Goal: Book appointment/travel/reservation

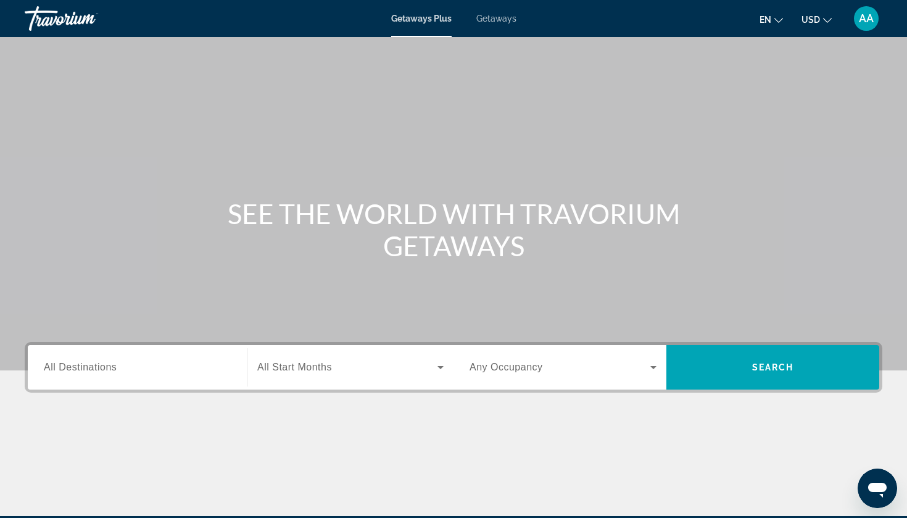
click at [87, 375] on div "Search widget" at bounding box center [137, 367] width 187 height 35
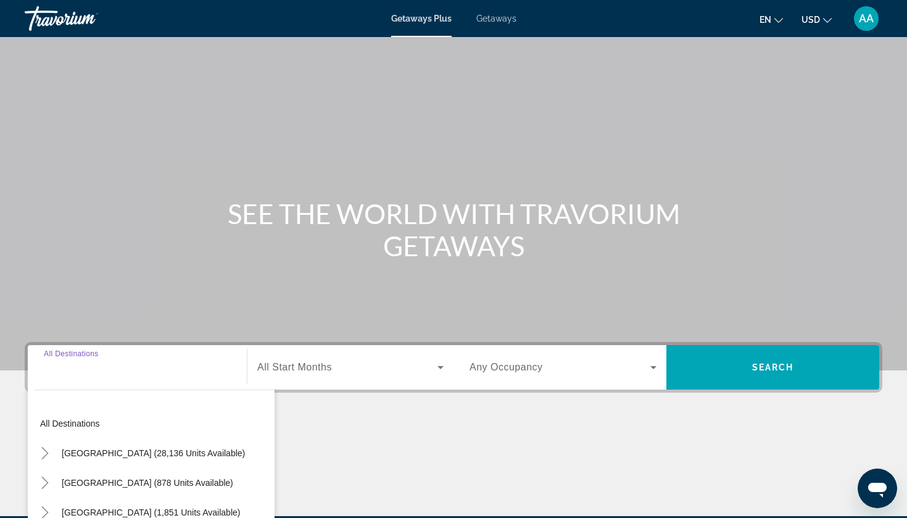
scroll to position [149, 0]
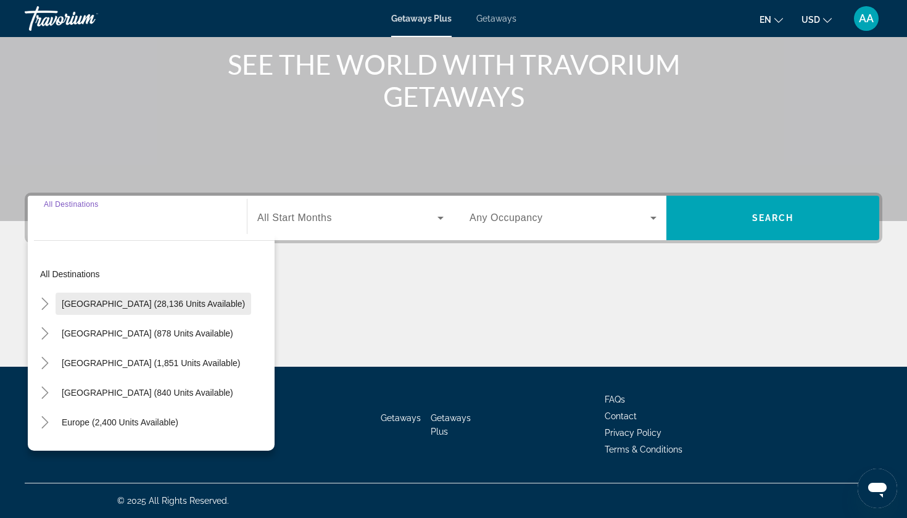
click at [98, 304] on span "[GEOGRAPHIC_DATA] (28,136 units available)" at bounding box center [153, 304] width 183 height 10
type input "**********"
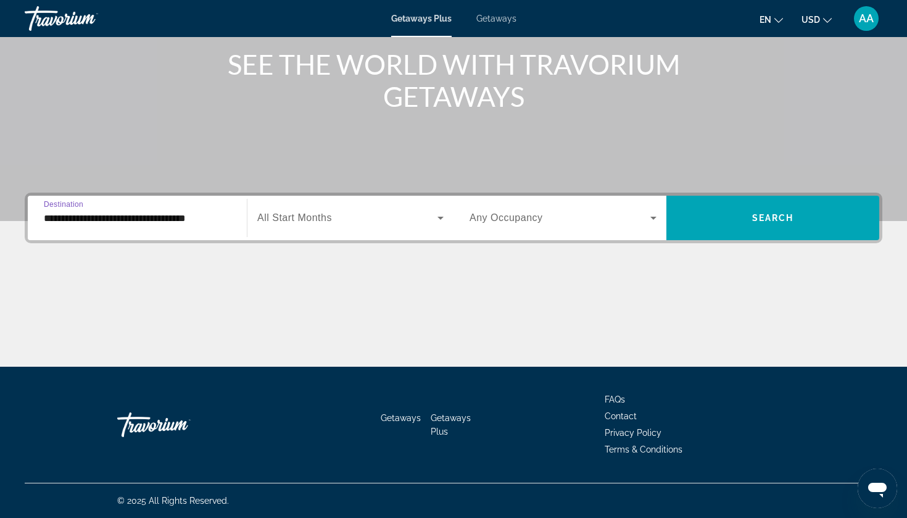
click at [439, 218] on icon "Search widget" at bounding box center [441, 218] width 6 height 3
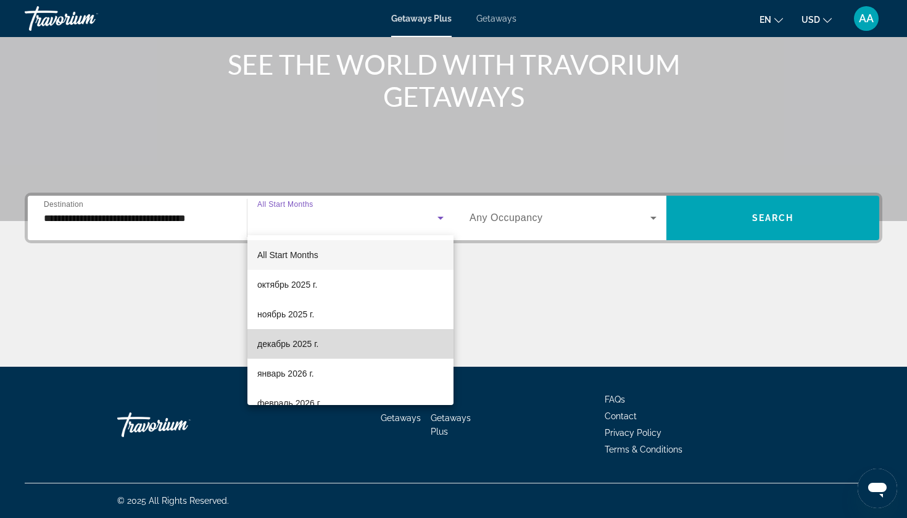
click at [372, 339] on mat-option "декабрь 2025 г." at bounding box center [350, 344] width 206 height 30
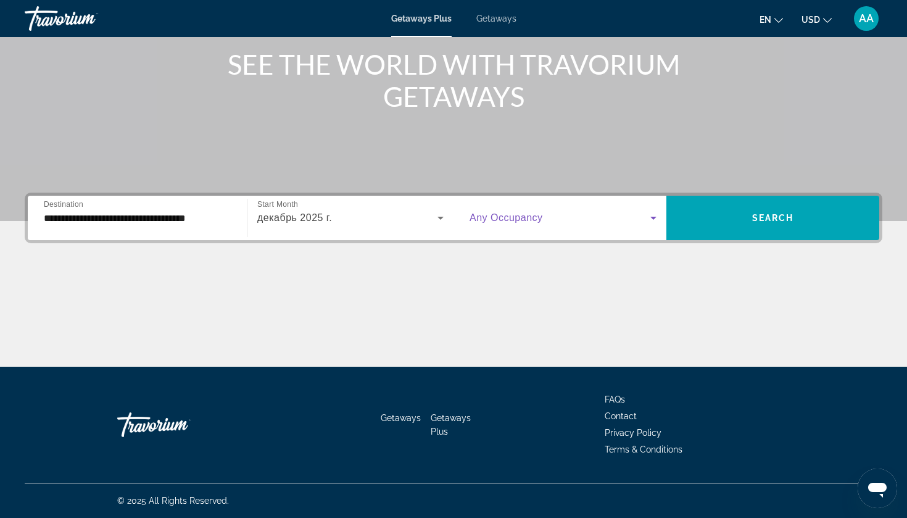
click at [655, 217] on icon "Search widget" at bounding box center [653, 218] width 6 height 3
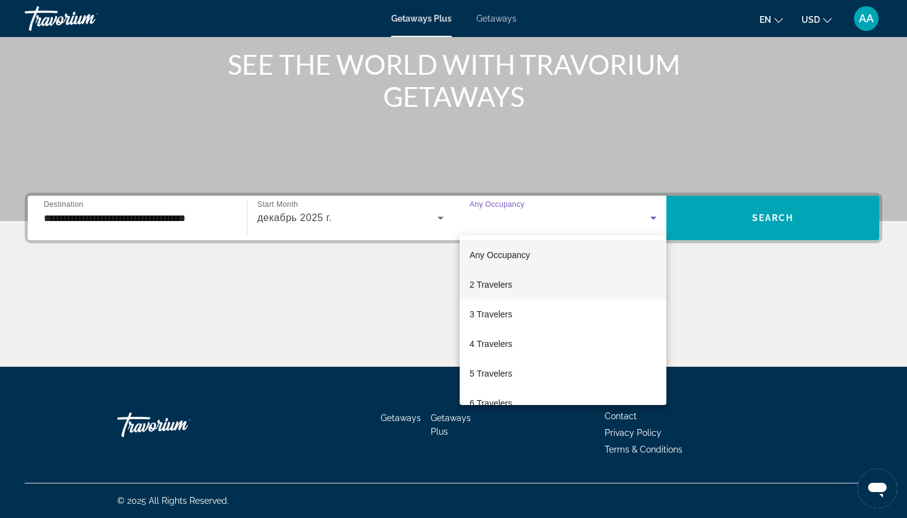
click at [571, 293] on mat-option "2 Travelers" at bounding box center [563, 285] width 207 height 30
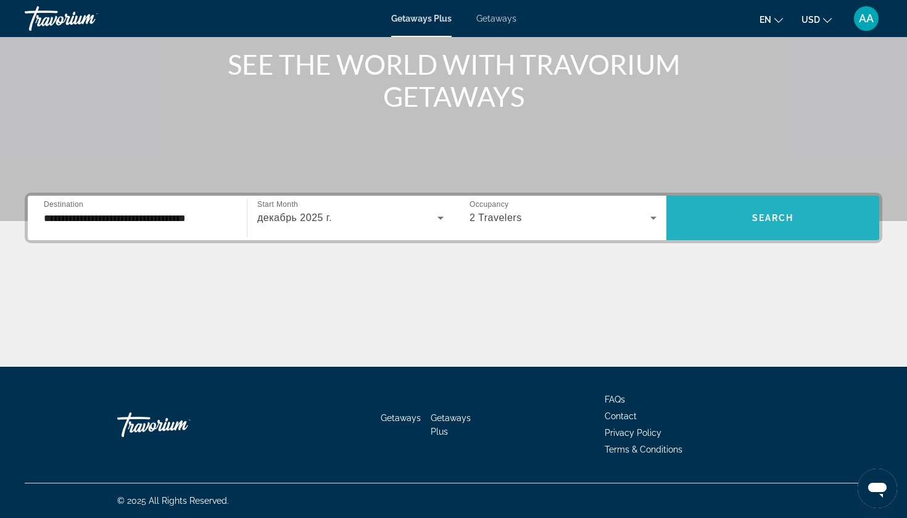
click at [791, 217] on span "Search" at bounding box center [773, 218] width 42 height 10
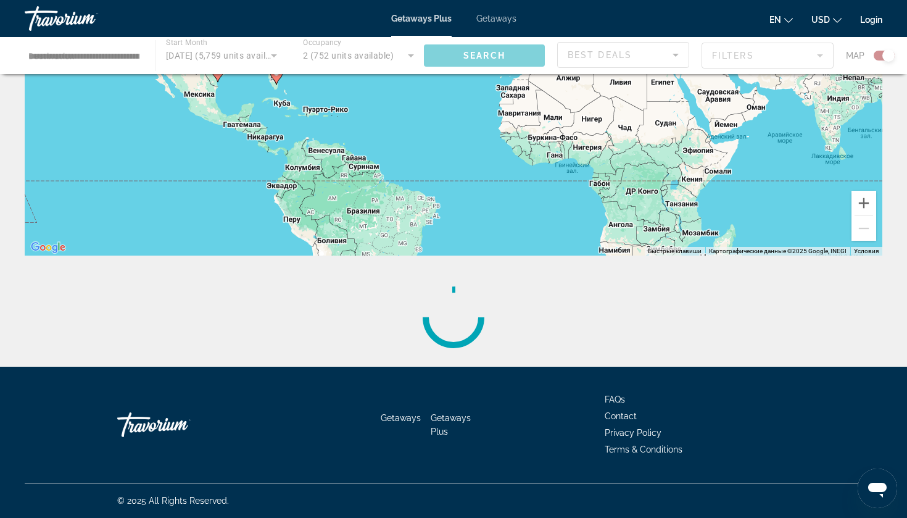
scroll to position [201, 0]
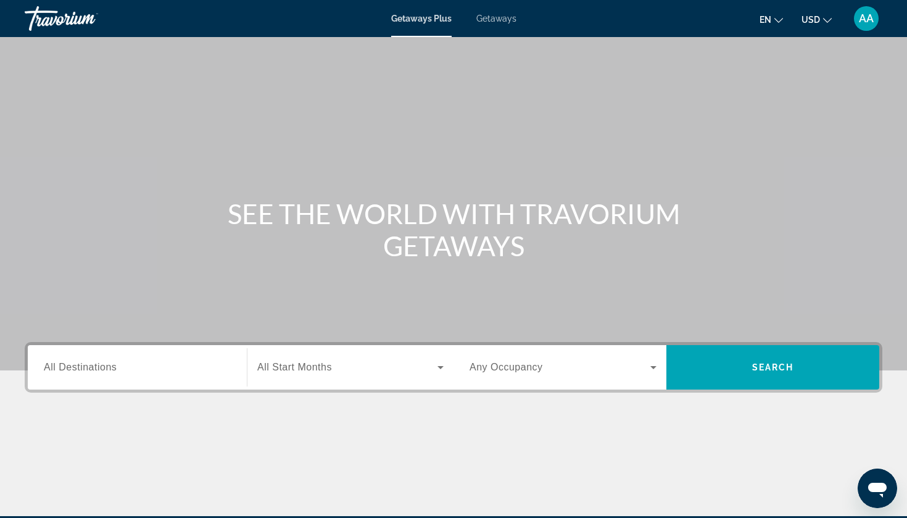
click at [108, 372] on span "All Destinations" at bounding box center [80, 367] width 73 height 10
click at [108, 372] on input "Destination All Destinations" at bounding box center [137, 367] width 187 height 15
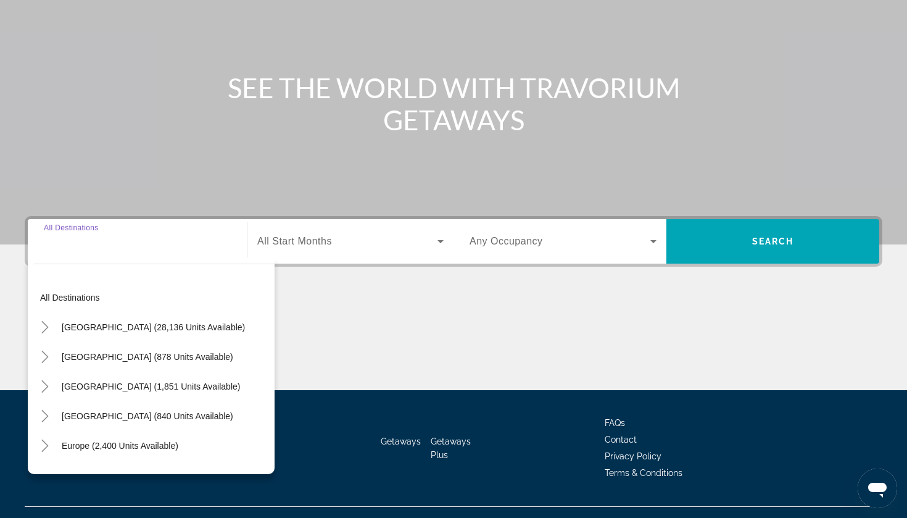
scroll to position [149, 0]
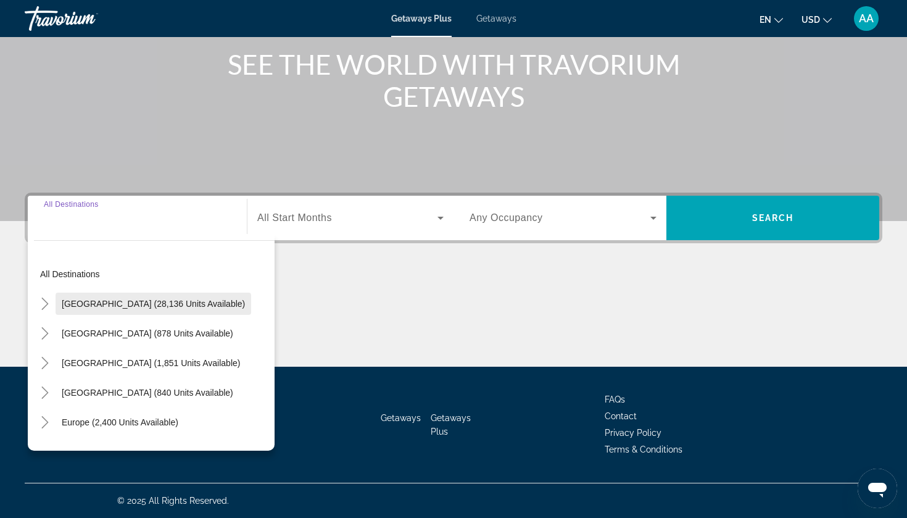
click at [86, 307] on span "[GEOGRAPHIC_DATA] (28,136 units available)" at bounding box center [153, 304] width 183 height 10
type input "**********"
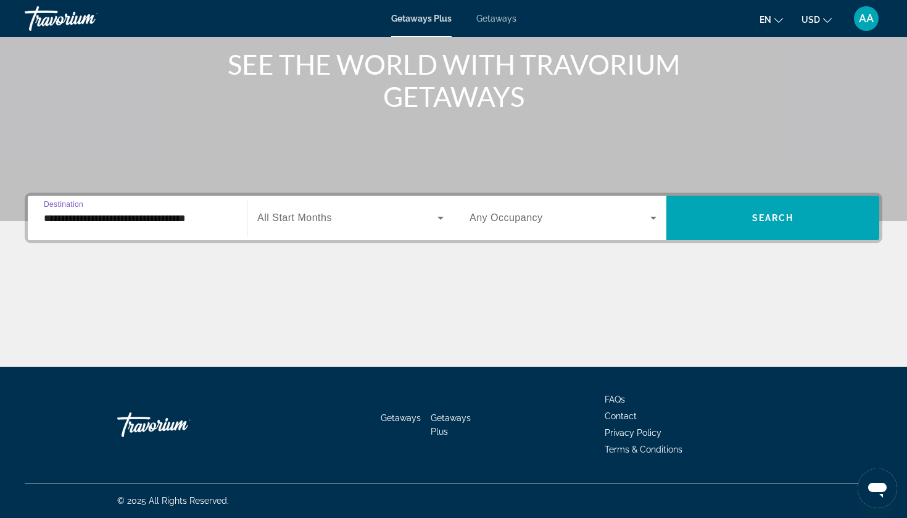
click at [326, 214] on span "All Start Months" at bounding box center [294, 217] width 75 height 10
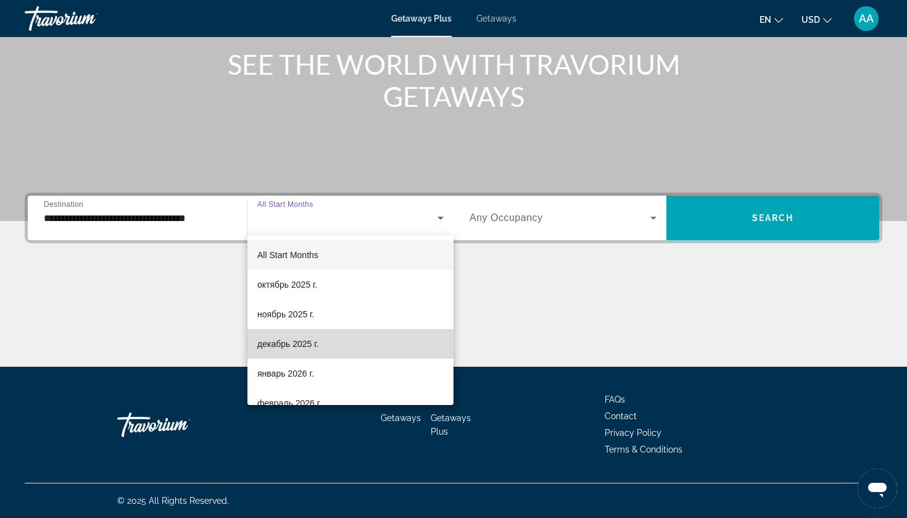
click at [318, 341] on span "декабрь 2025 г." at bounding box center [287, 343] width 61 height 15
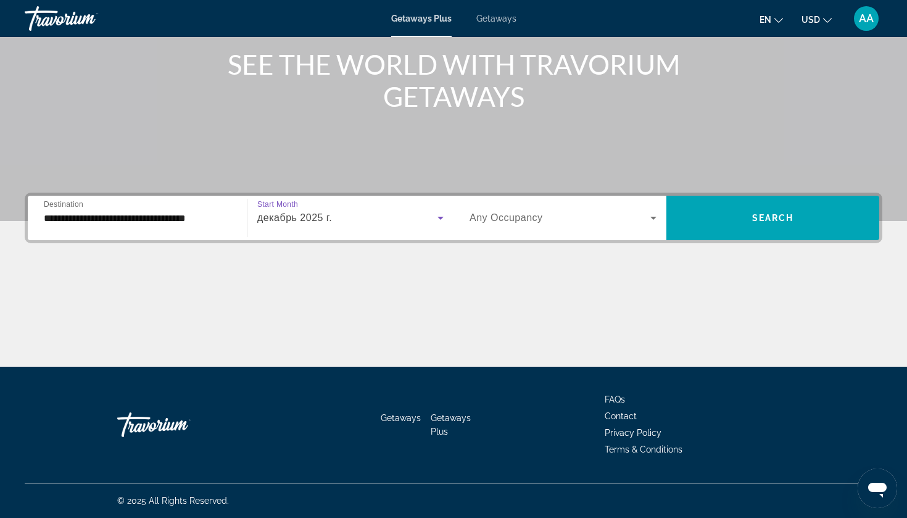
click at [649, 220] on icon "Search widget" at bounding box center [653, 217] width 15 height 15
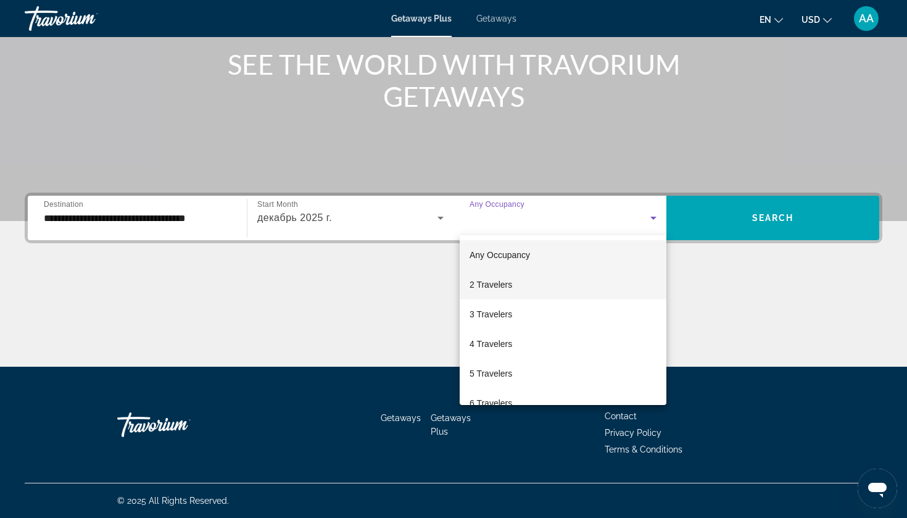
click at [573, 286] on mat-option "2 Travelers" at bounding box center [563, 285] width 207 height 30
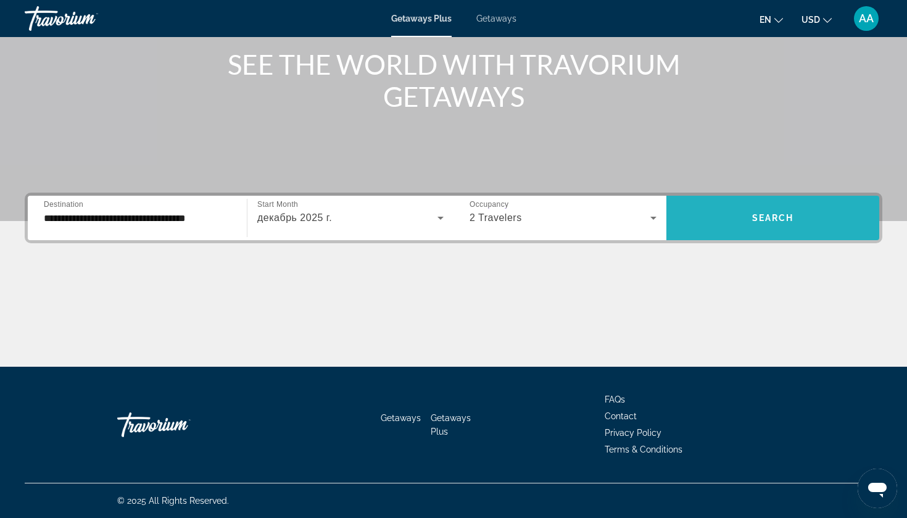
click at [779, 214] on span "Search" at bounding box center [773, 218] width 42 height 10
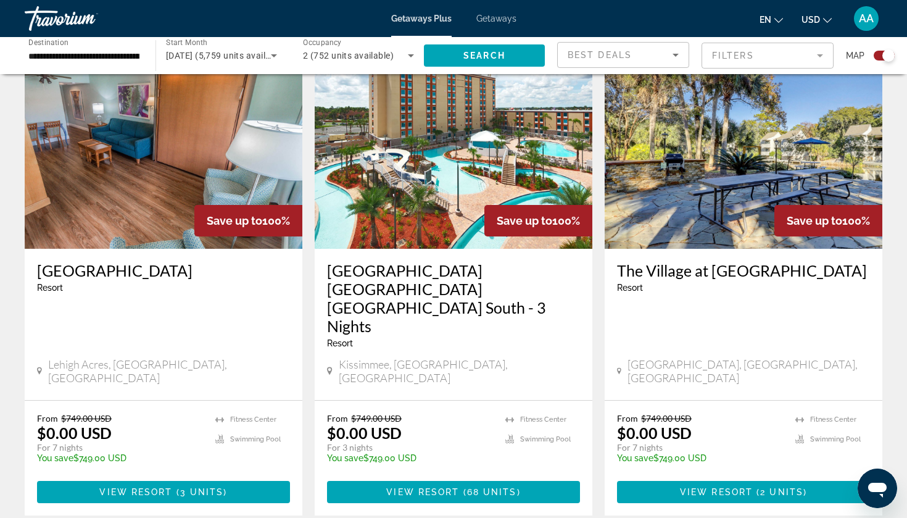
scroll to position [459, 0]
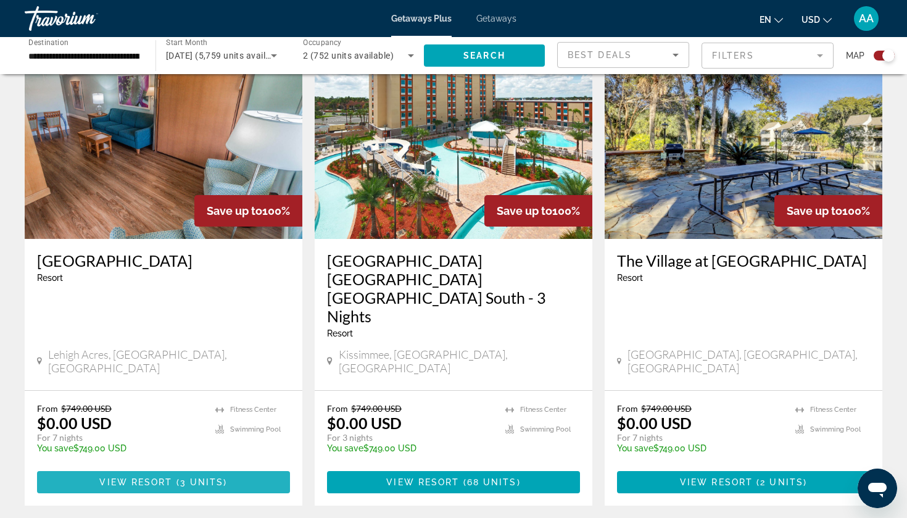
click at [145, 477] on span "View Resort" at bounding box center [135, 482] width 73 height 10
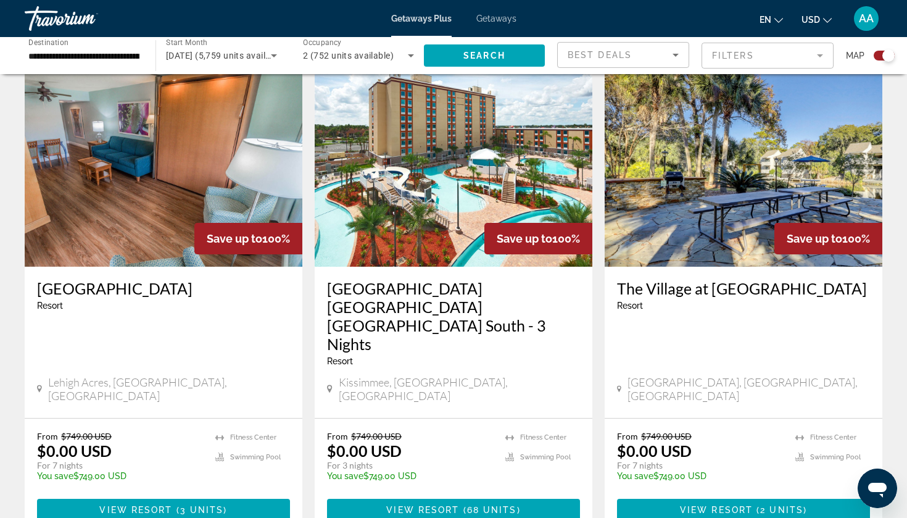
scroll to position [501, 0]
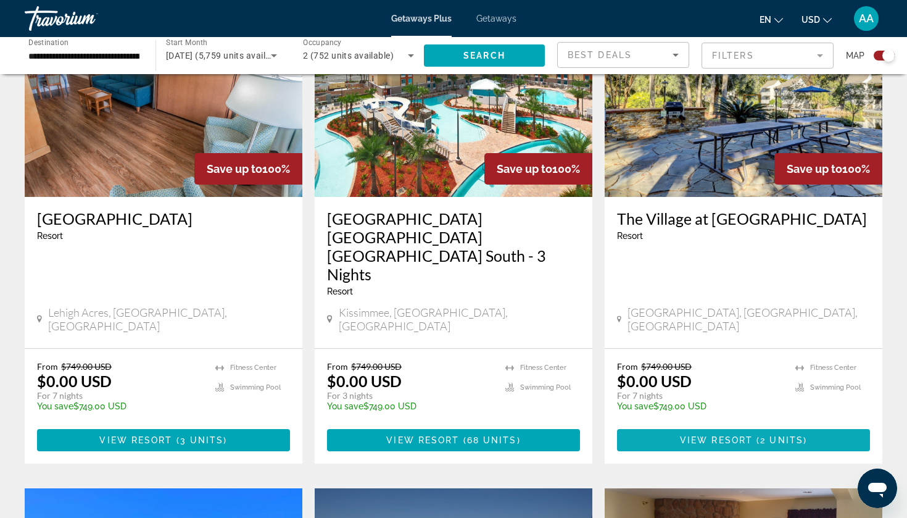
click at [710, 435] on span "View Resort" at bounding box center [716, 440] width 73 height 10
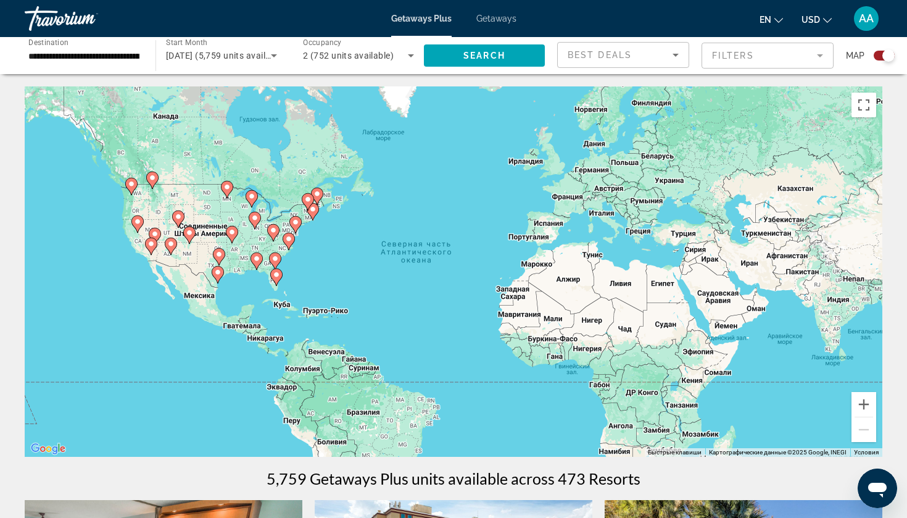
click at [280, 55] on icon "Search widget" at bounding box center [274, 55] width 15 height 15
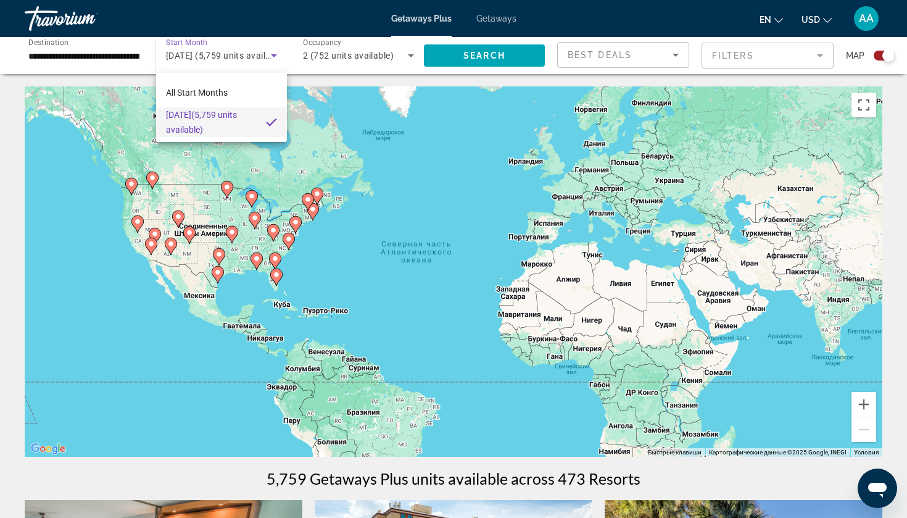
click at [275, 55] on div at bounding box center [453, 259] width 907 height 518
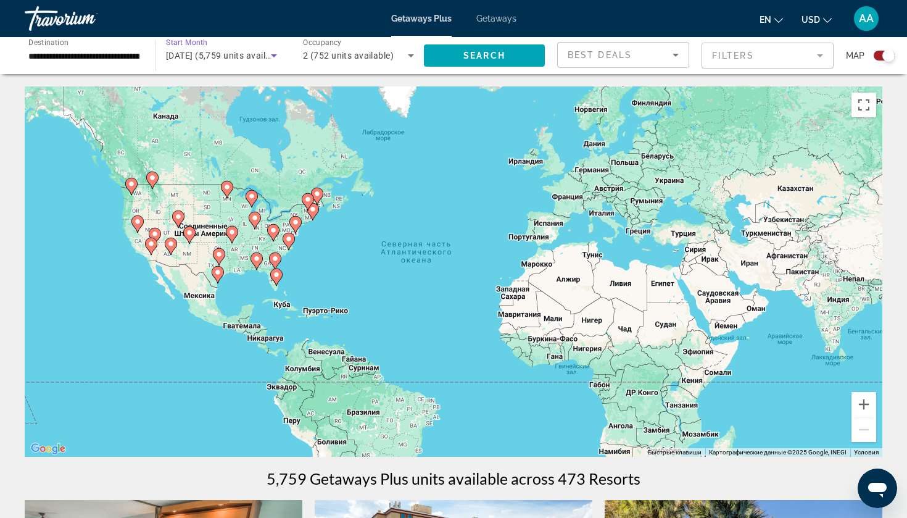
click at [275, 55] on icon "Search widget" at bounding box center [274, 55] width 6 height 3
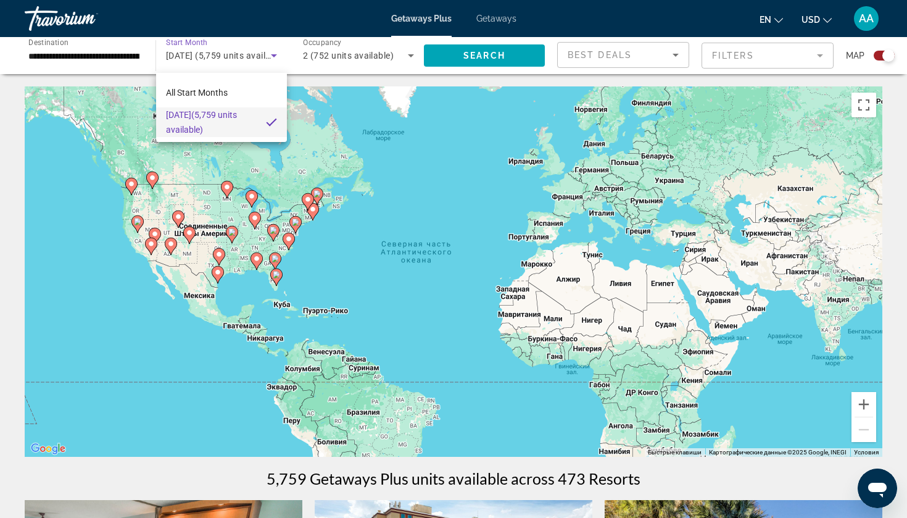
click at [275, 55] on div at bounding box center [453, 259] width 907 height 518
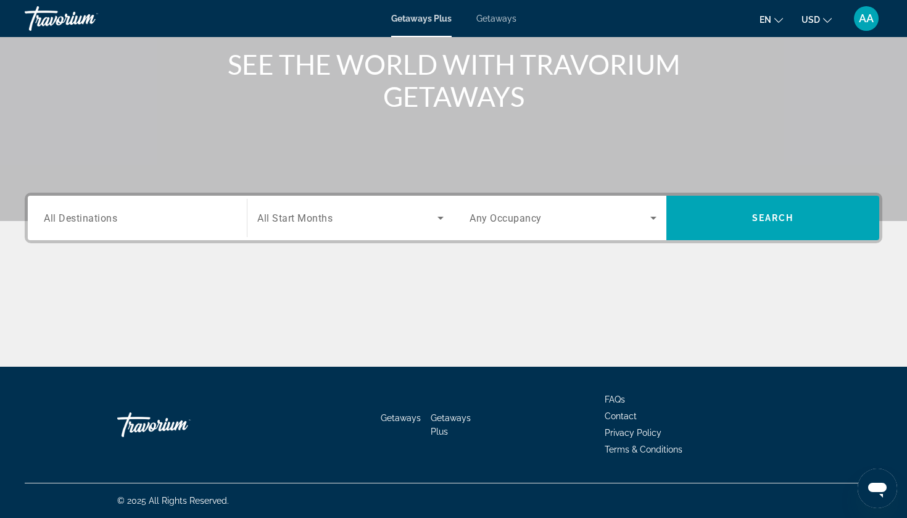
scroll to position [149, 0]
click at [438, 219] on icon "Search widget" at bounding box center [440, 217] width 15 height 15
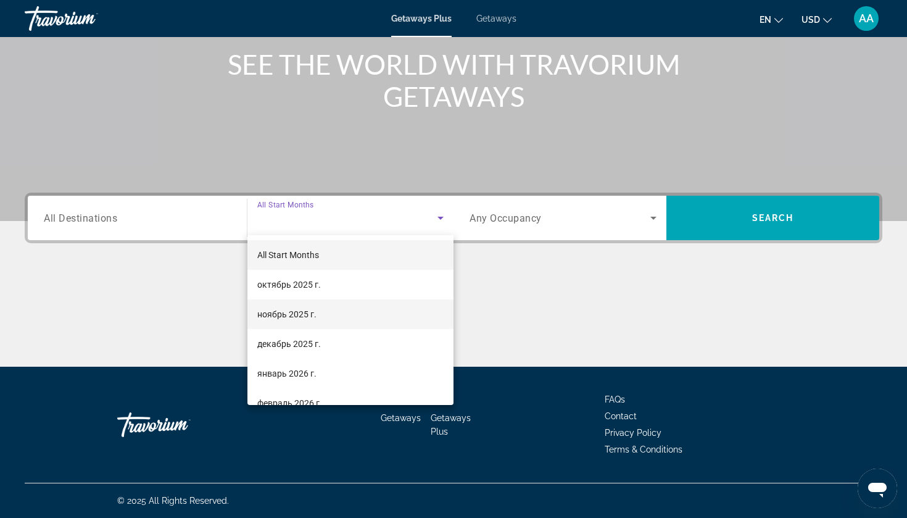
click at [369, 312] on mat-option "ноябрь 2025 г." at bounding box center [350, 314] width 206 height 30
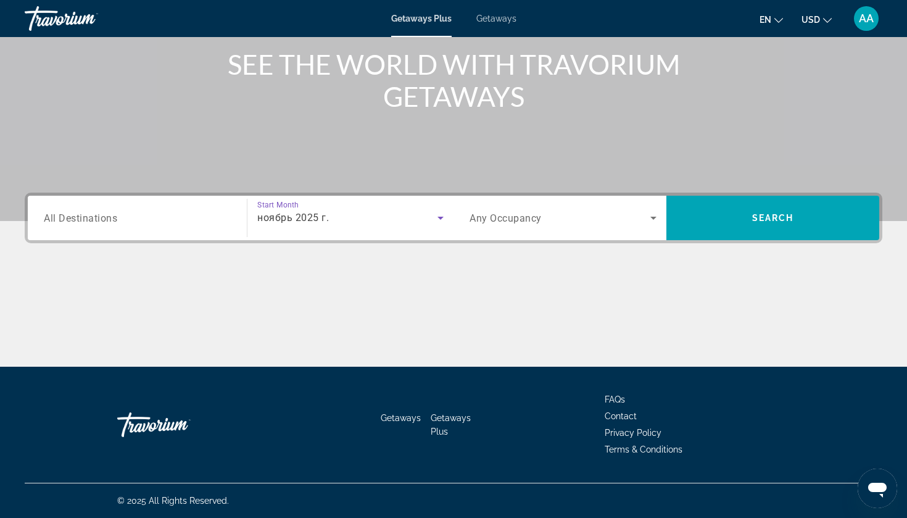
click at [97, 214] on span "All Destinations" at bounding box center [80, 218] width 73 height 12
click at [97, 214] on input "Destination All Destinations" at bounding box center [137, 218] width 187 height 15
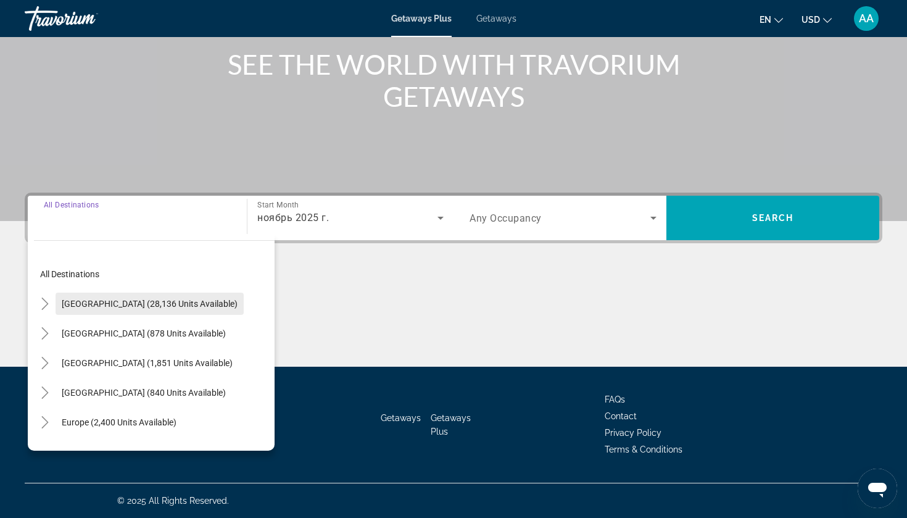
click at [121, 302] on span "[GEOGRAPHIC_DATA] (28,136 units available)" at bounding box center [150, 304] width 176 height 10
type input "**********"
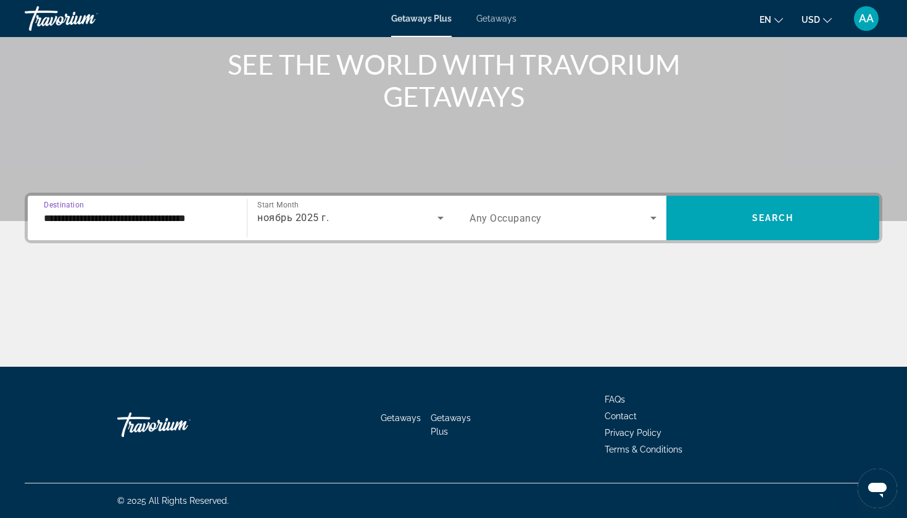
click at [656, 218] on icon "Search widget" at bounding box center [653, 217] width 15 height 15
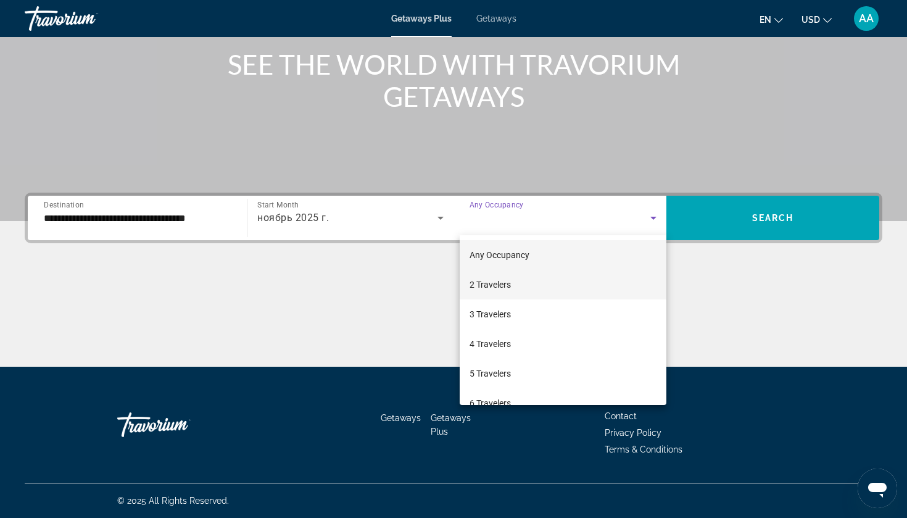
click at [588, 275] on mat-option "2 Travelers" at bounding box center [563, 285] width 207 height 30
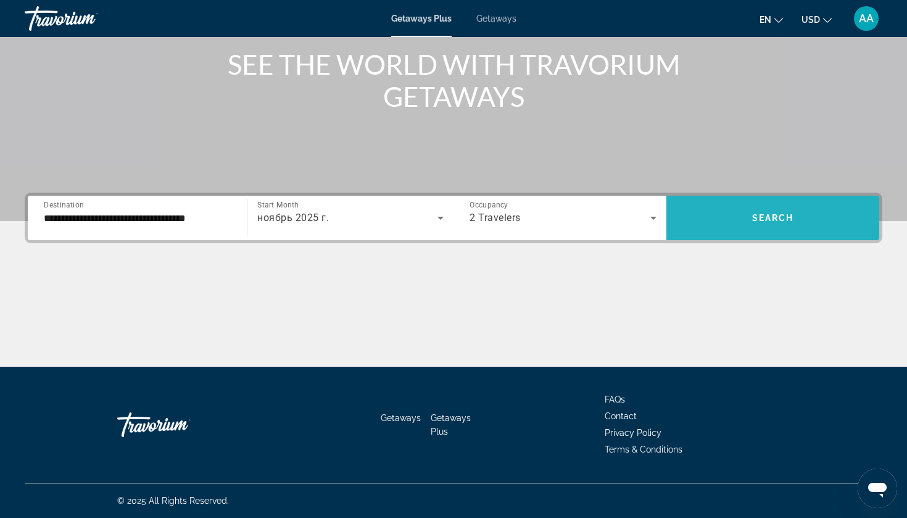
click at [731, 223] on span "Search widget" at bounding box center [773, 218] width 213 height 30
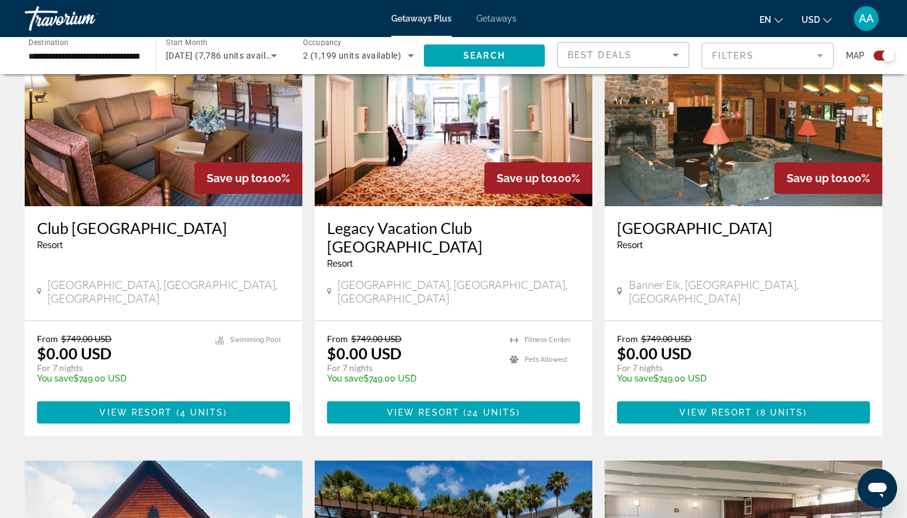
scroll to position [980, 0]
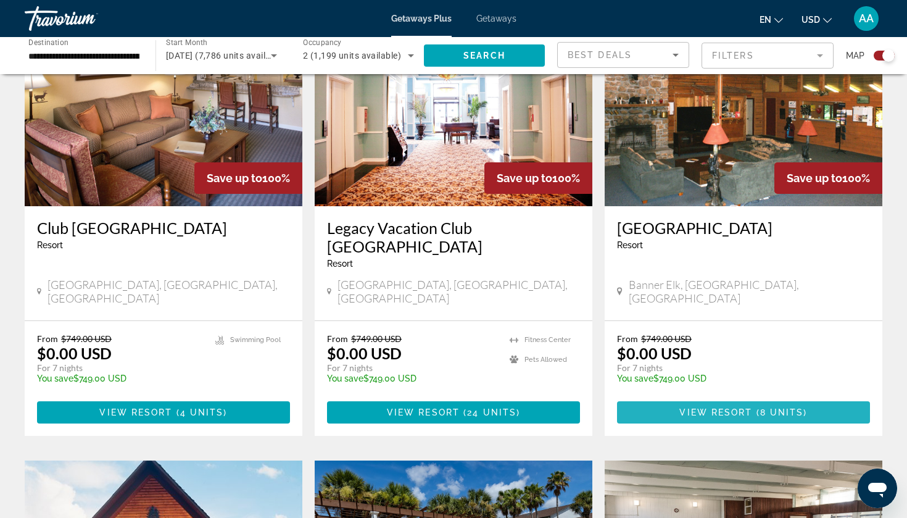
click at [696, 407] on span "View Resort" at bounding box center [716, 412] width 73 height 10
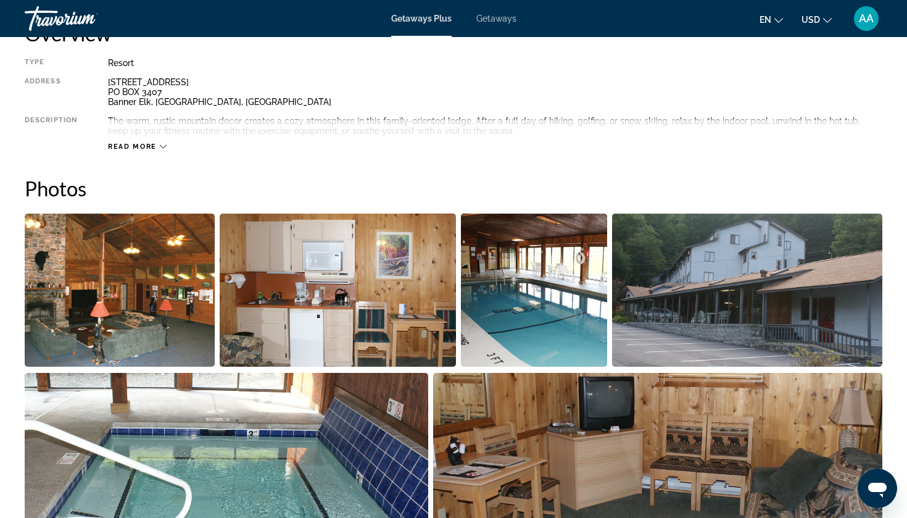
scroll to position [451, 0]
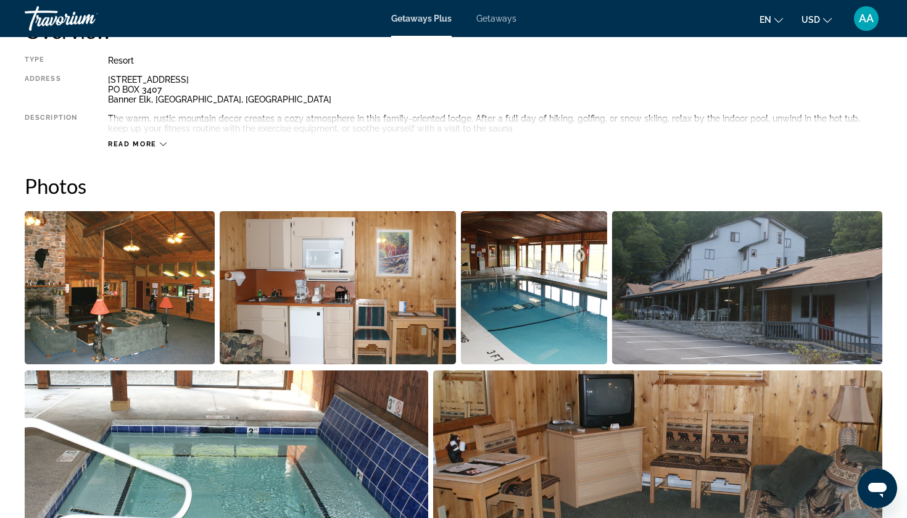
click at [81, 271] on img "Open full-screen image slider" at bounding box center [120, 287] width 190 height 153
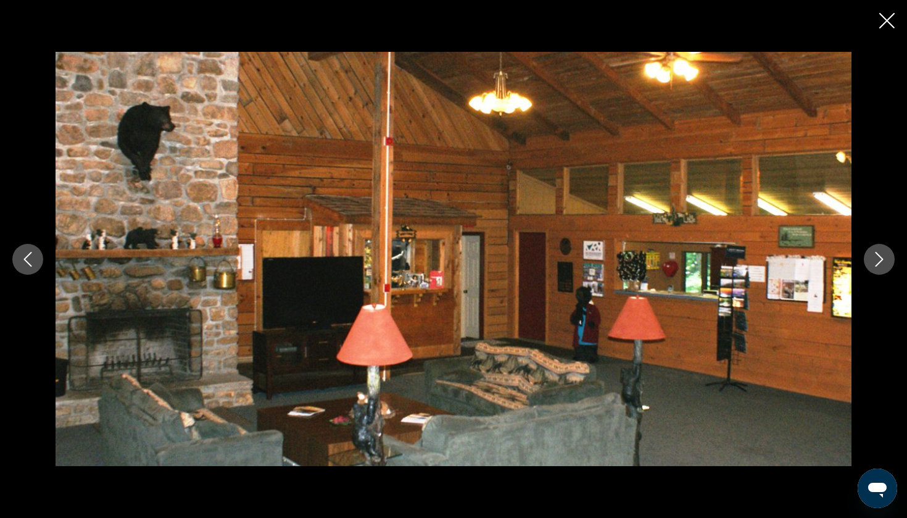
click at [879, 266] on icon "Next image" at bounding box center [879, 259] width 15 height 15
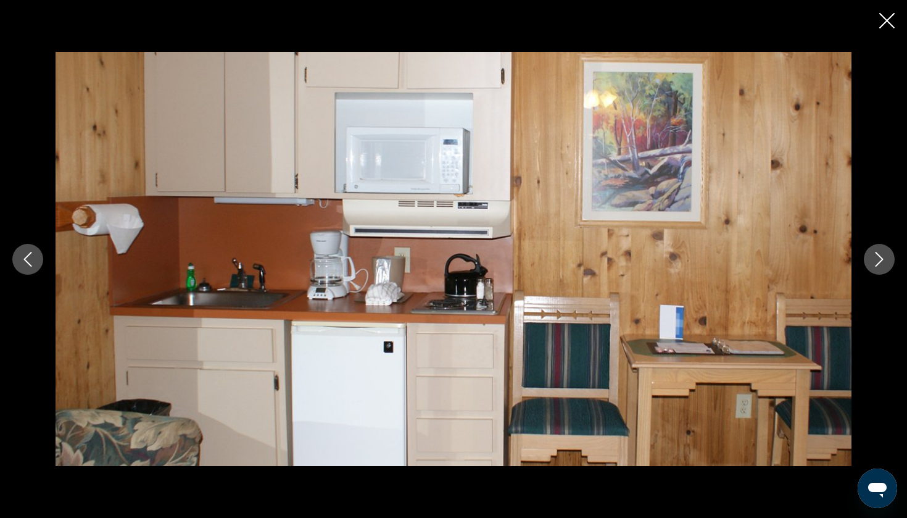
click at [879, 266] on icon "Next image" at bounding box center [879, 259] width 15 height 15
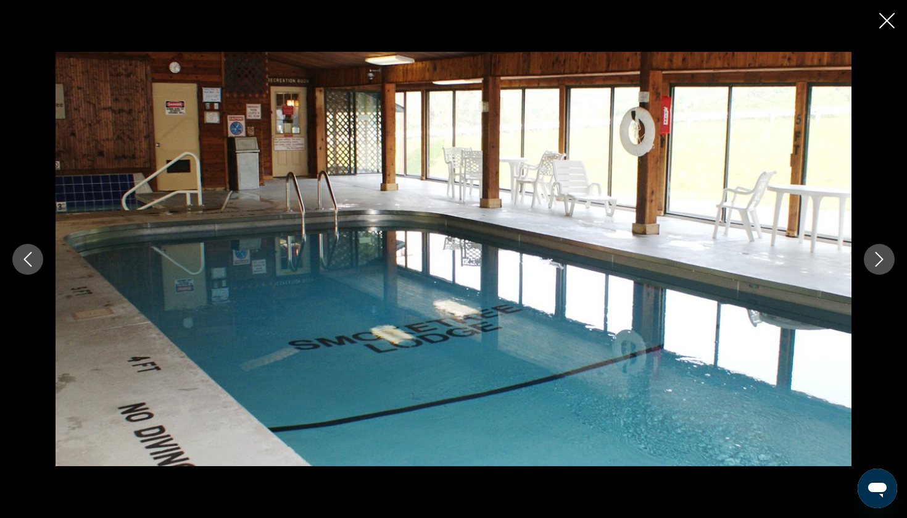
click at [879, 266] on icon "Next image" at bounding box center [879, 259] width 15 height 15
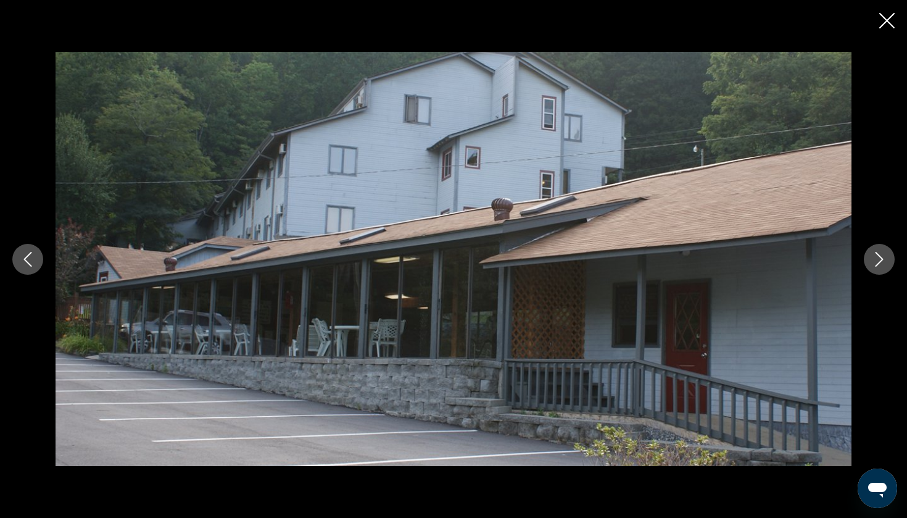
click at [879, 266] on icon "Next image" at bounding box center [879, 259] width 15 height 15
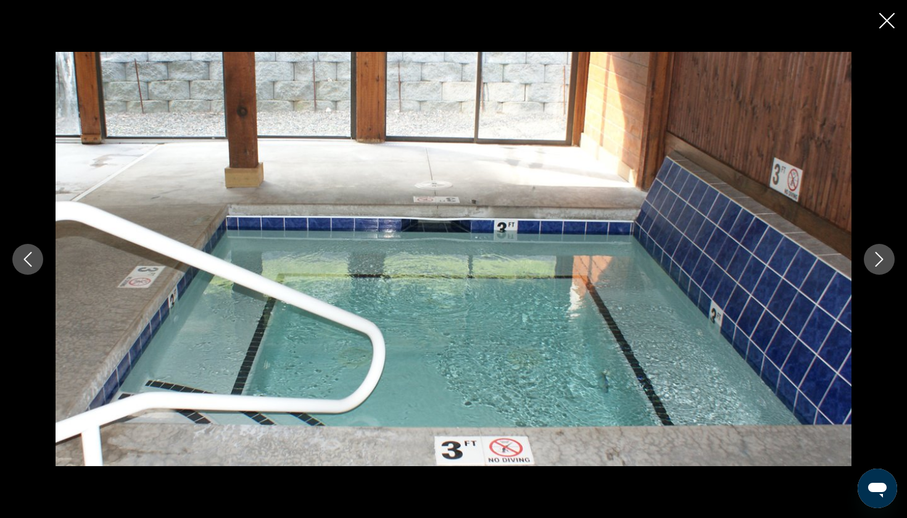
click at [879, 266] on icon "Next image" at bounding box center [879, 259] width 15 height 15
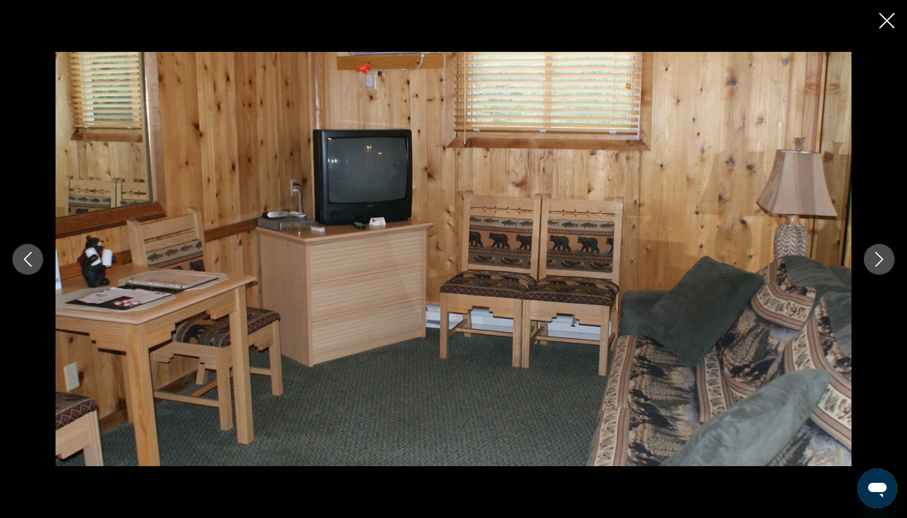
click at [879, 266] on icon "Next image" at bounding box center [879, 259] width 15 height 15
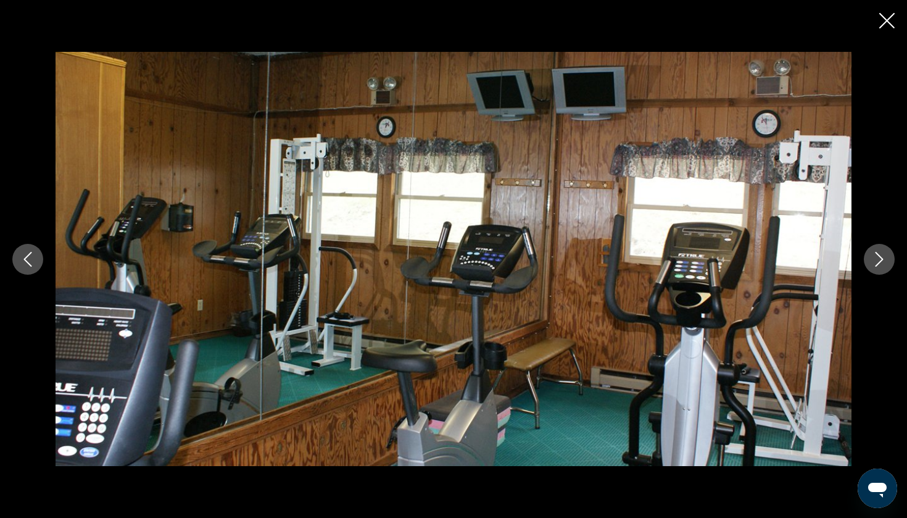
click at [879, 266] on icon "Next image" at bounding box center [879, 259] width 15 height 15
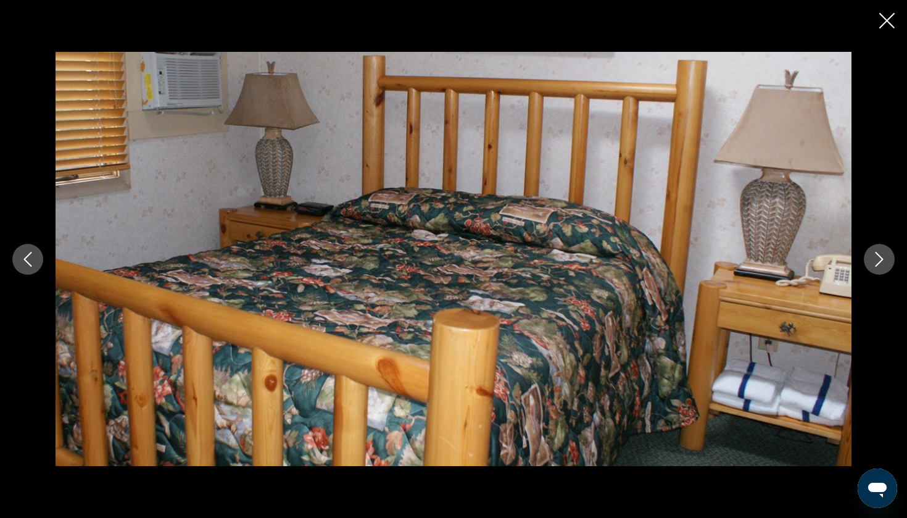
click at [879, 266] on icon "Next image" at bounding box center [879, 259] width 15 height 15
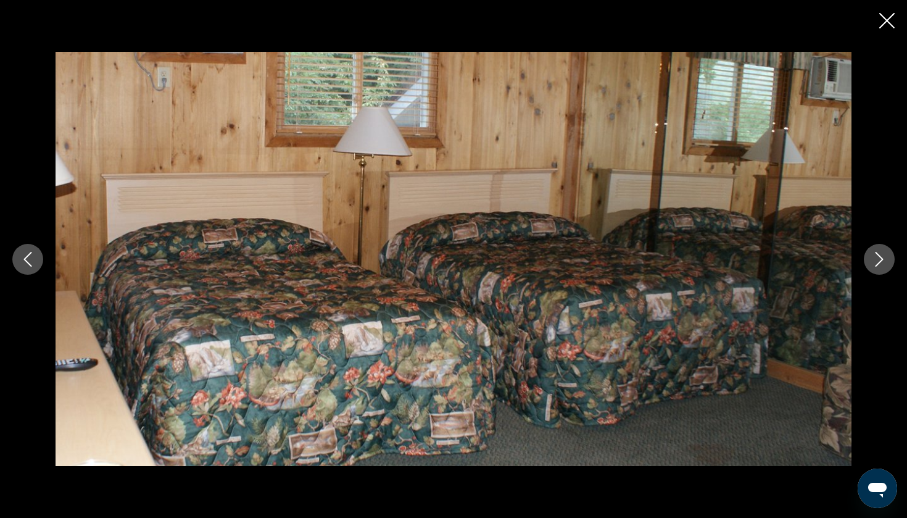
click at [879, 266] on icon "Next image" at bounding box center [879, 259] width 15 height 15
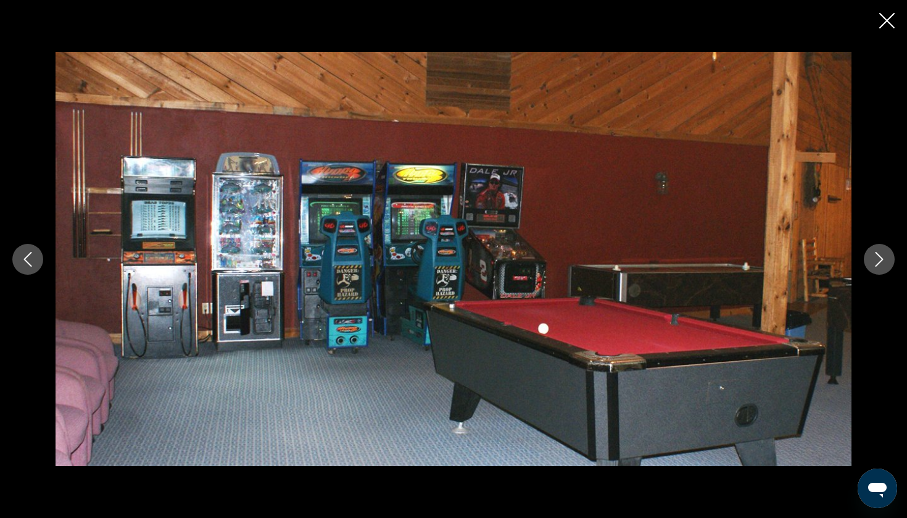
click at [879, 266] on icon "Next image" at bounding box center [879, 259] width 15 height 15
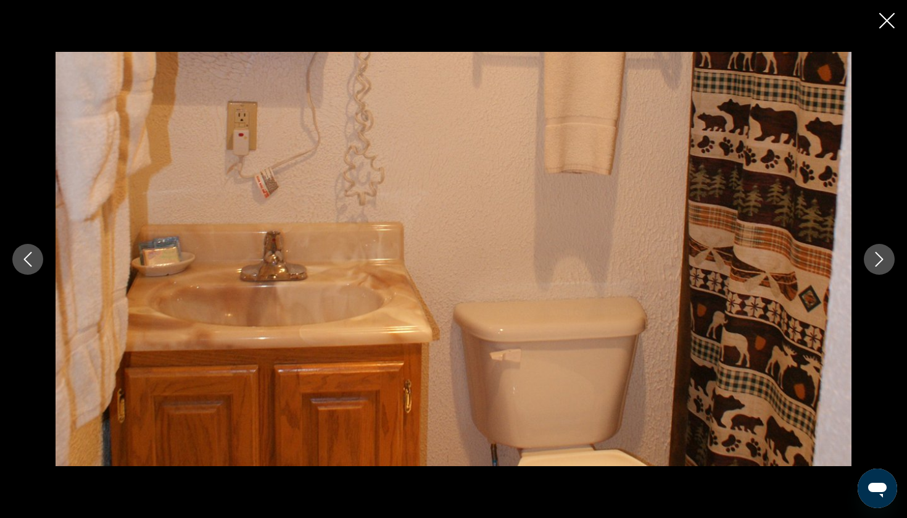
click at [879, 266] on icon "Next image" at bounding box center [879, 259] width 15 height 15
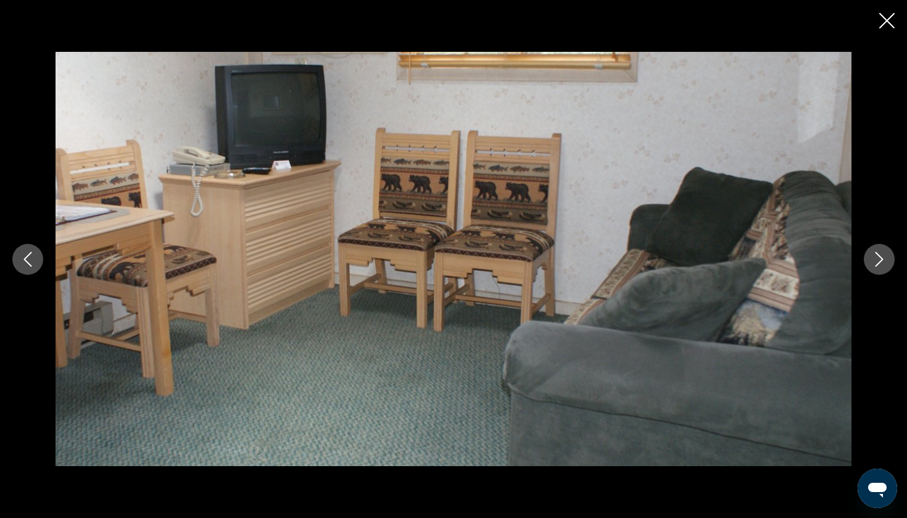
click at [879, 266] on icon "Next image" at bounding box center [879, 259] width 15 height 15
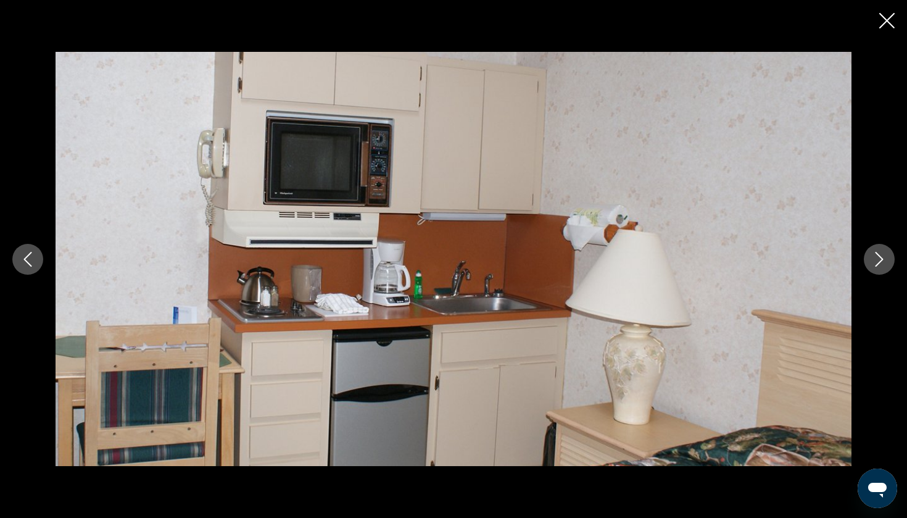
click at [879, 266] on icon "Next image" at bounding box center [879, 259] width 15 height 15
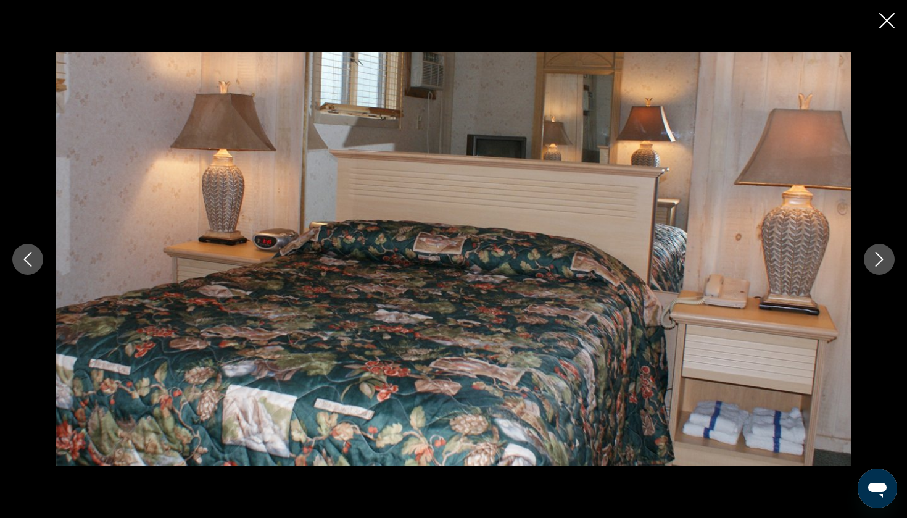
click at [879, 266] on icon "Next image" at bounding box center [879, 259] width 15 height 15
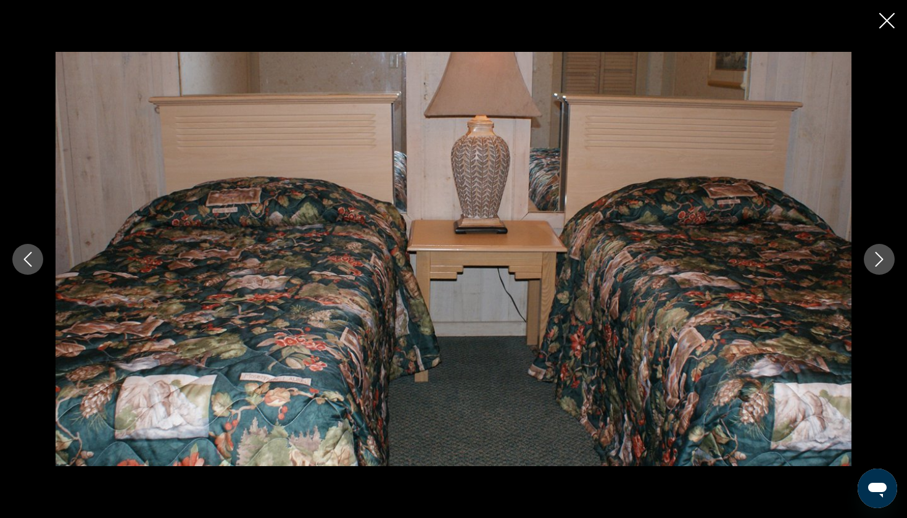
click at [889, 24] on icon "Close slideshow" at bounding box center [886, 20] width 15 height 15
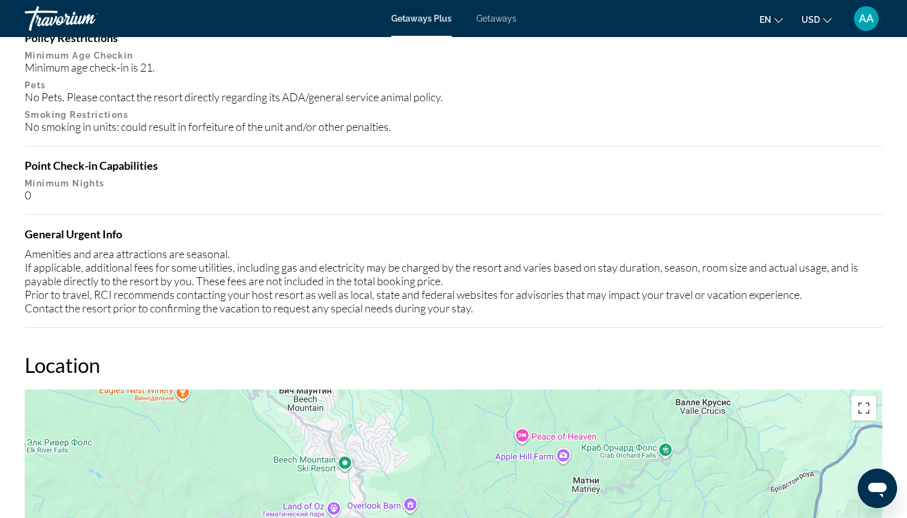
scroll to position [1236, 0]
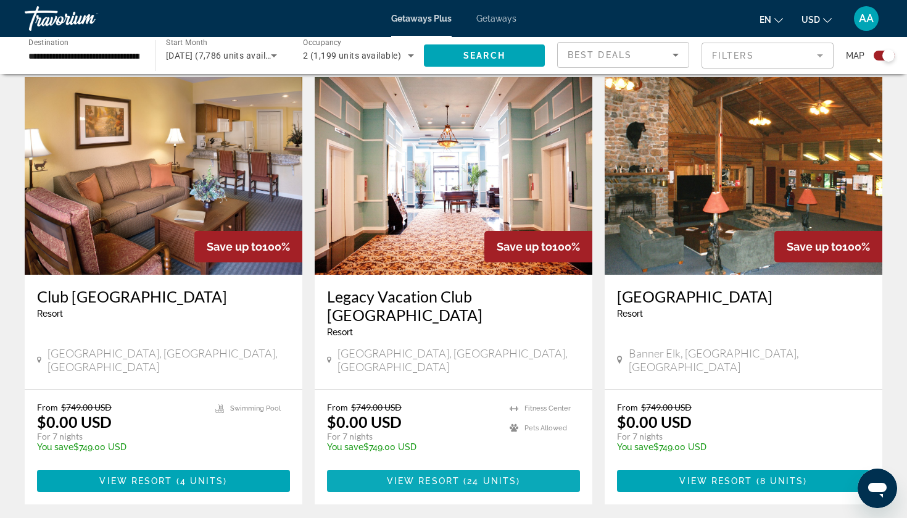
scroll to position [906, 0]
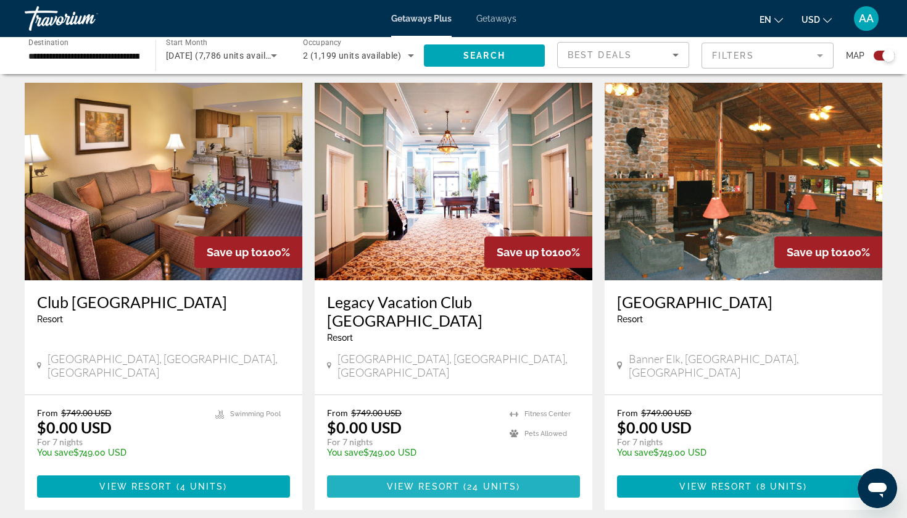
click at [398, 481] on span "View Resort" at bounding box center [423, 486] width 73 height 10
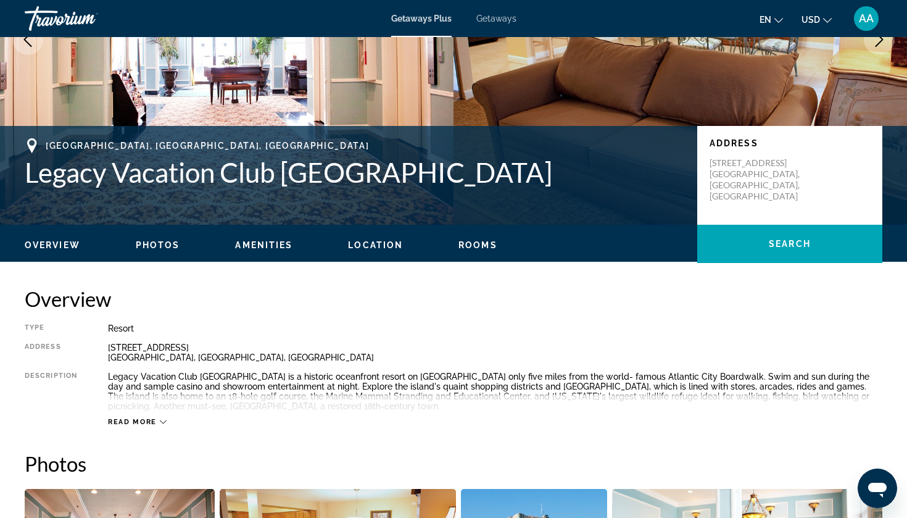
scroll to position [44, 0]
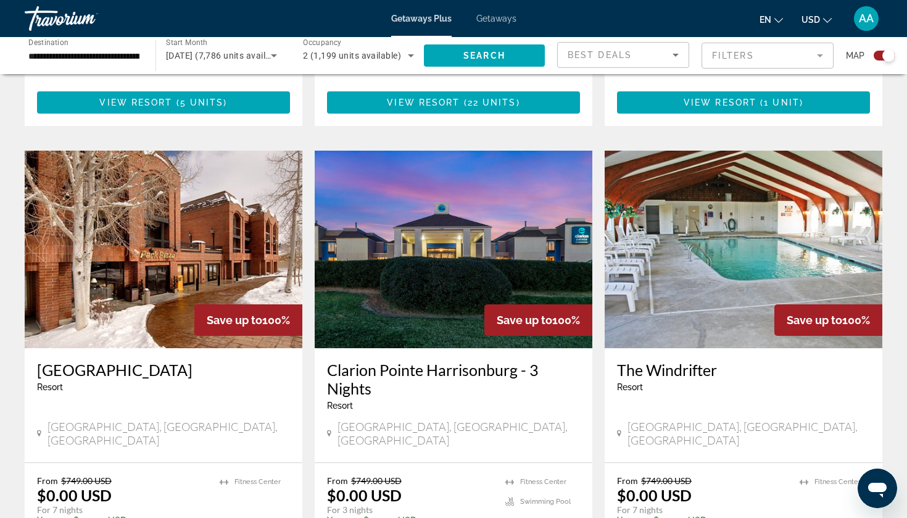
scroll to position [1756, 0]
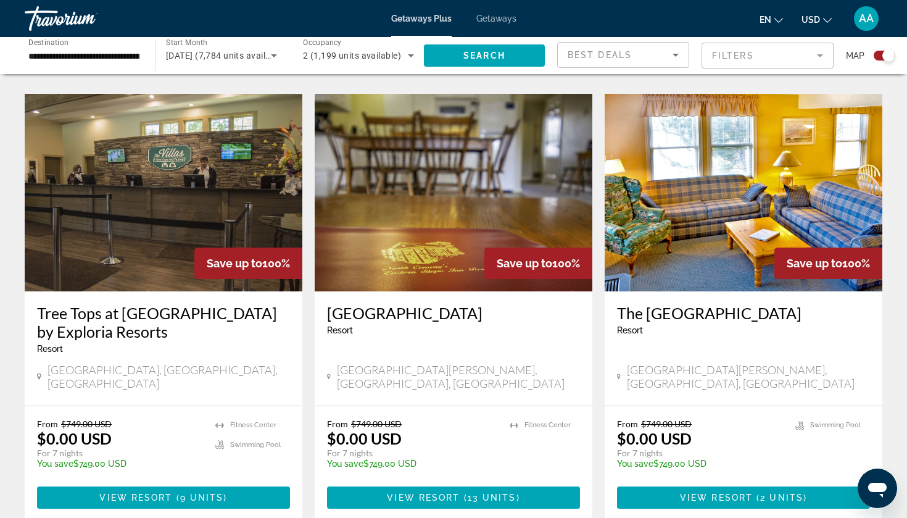
scroll to position [1748, 0]
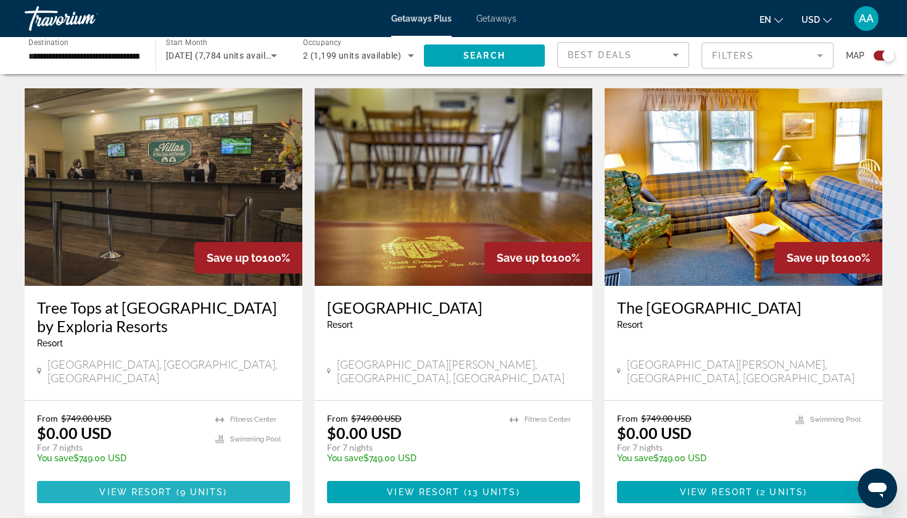
click at [146, 487] on span "View Resort" at bounding box center [135, 492] width 73 height 10
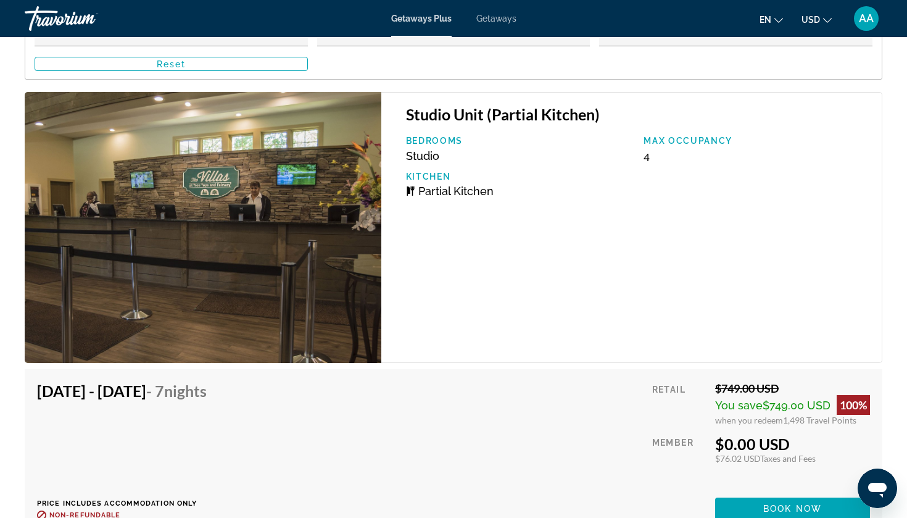
scroll to position [2430, 0]
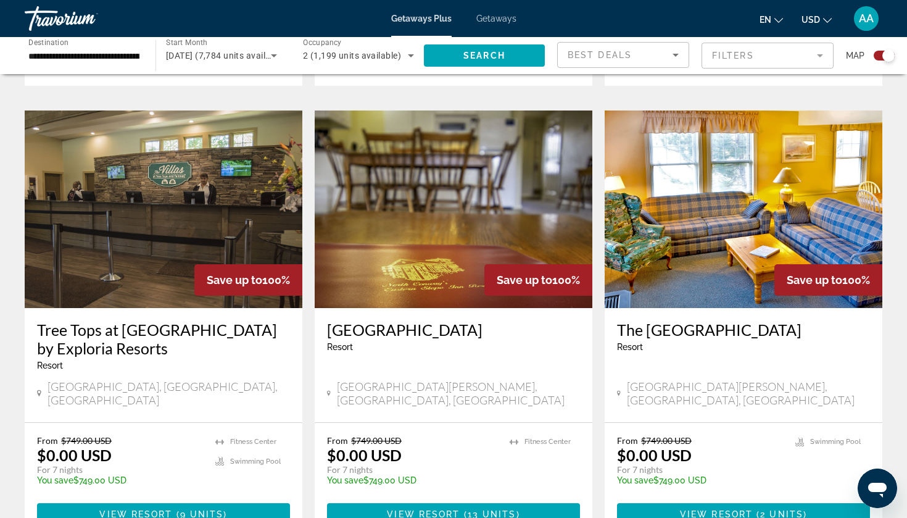
scroll to position [1754, 0]
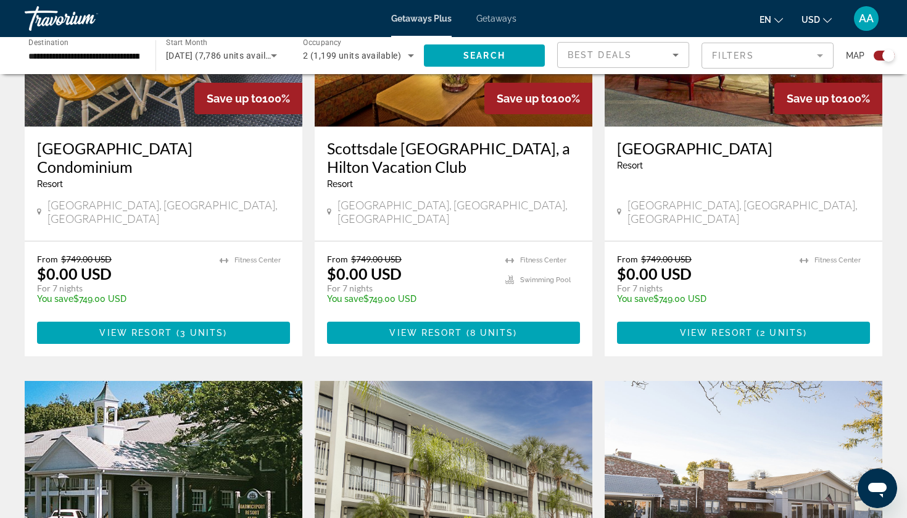
scroll to position [536, 0]
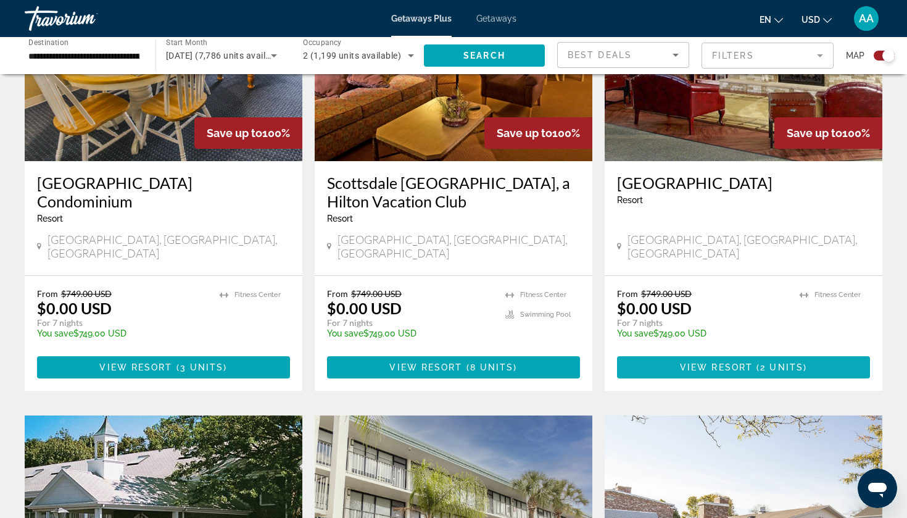
click at [692, 362] on span "View Resort" at bounding box center [716, 367] width 73 height 10
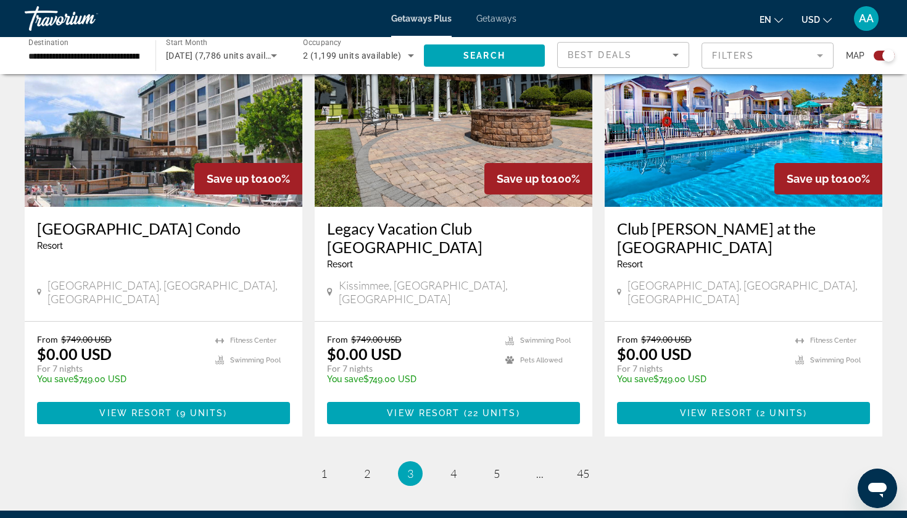
scroll to position [1881, 0]
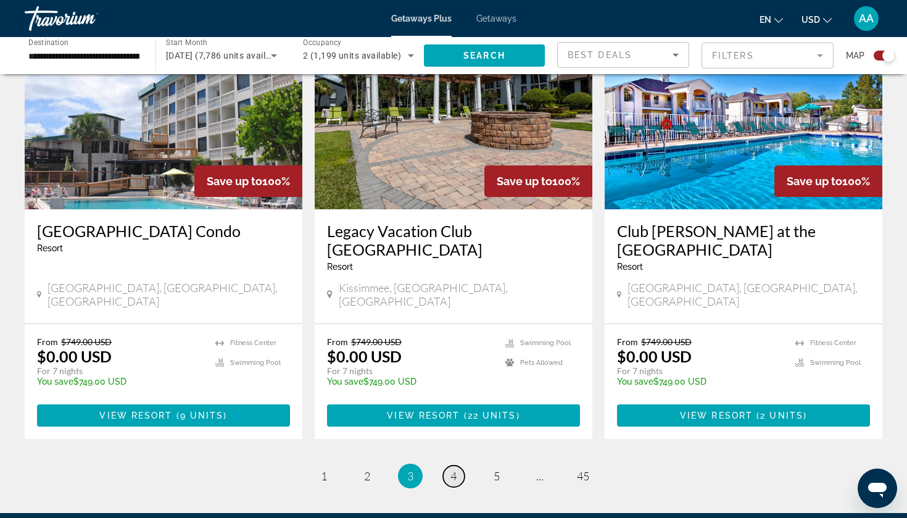
click at [452, 469] on span "4" at bounding box center [454, 476] width 6 height 14
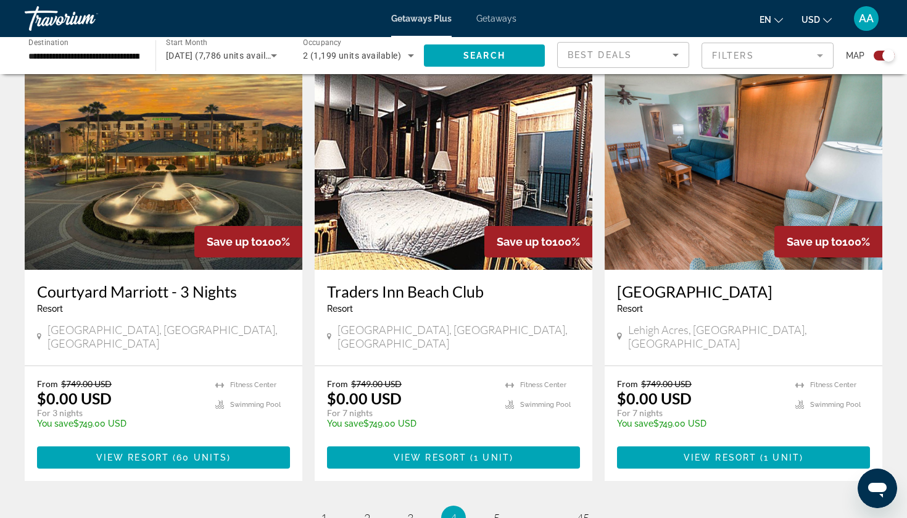
scroll to position [1845, 0]
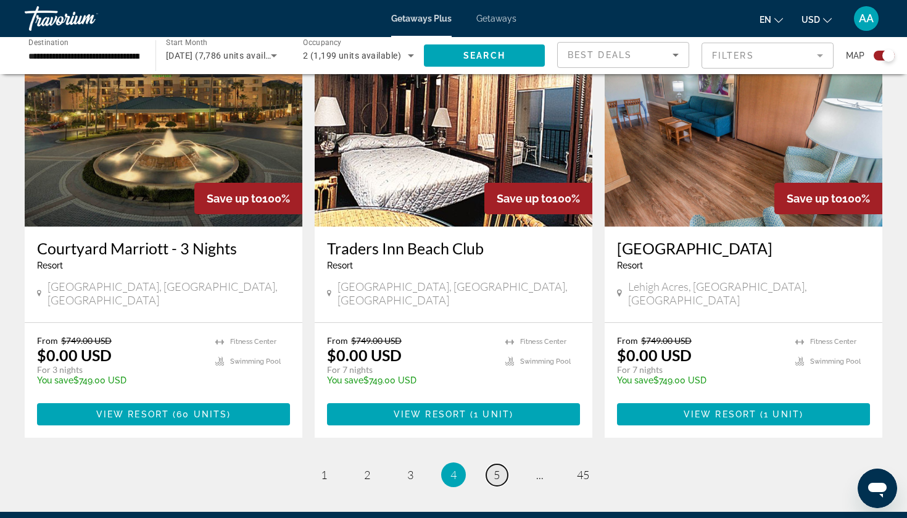
click at [501, 464] on link "page 5" at bounding box center [497, 475] width 22 height 22
